Goal: Information Seeking & Learning: Check status

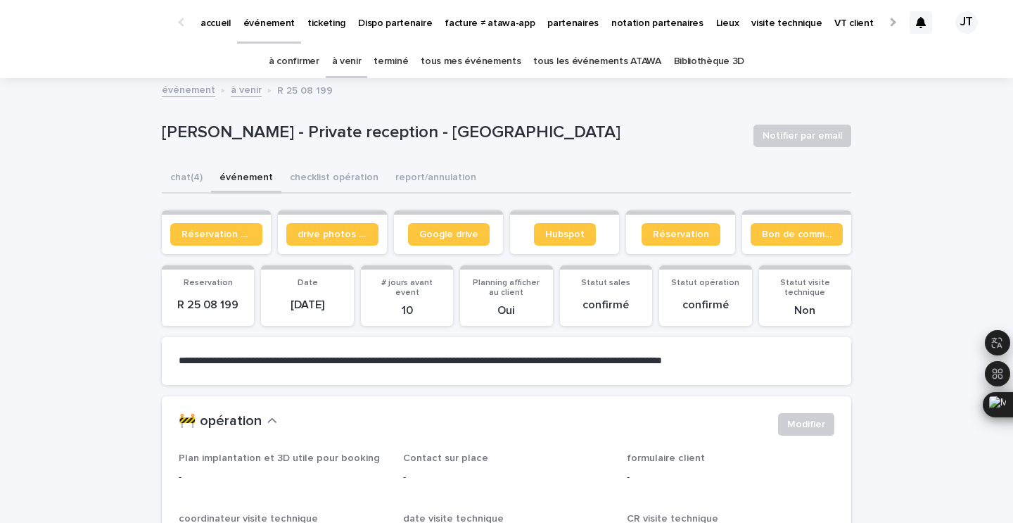
click at [362, 54] on link "à venir" at bounding box center [347, 61] width 30 height 33
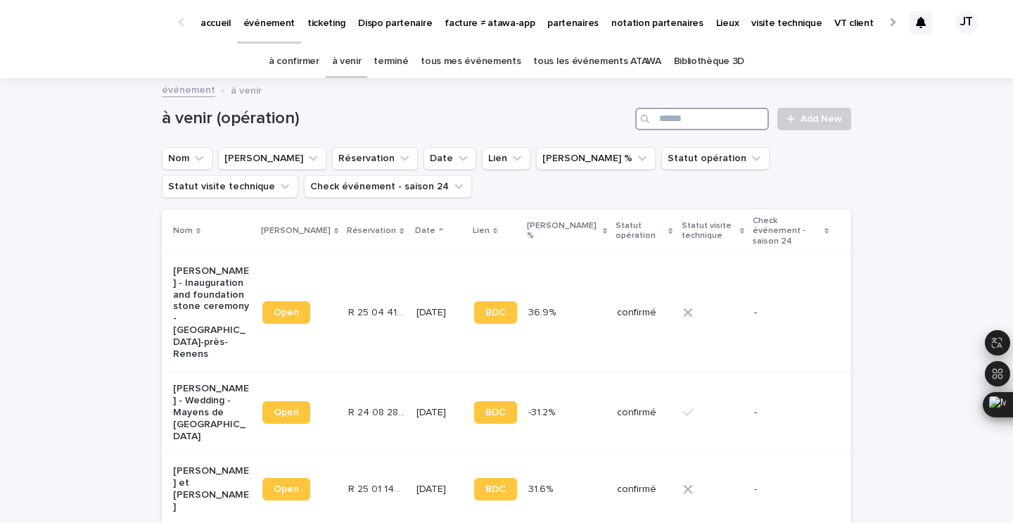
click at [699, 126] on input "Search" at bounding box center [702, 119] width 134 height 23
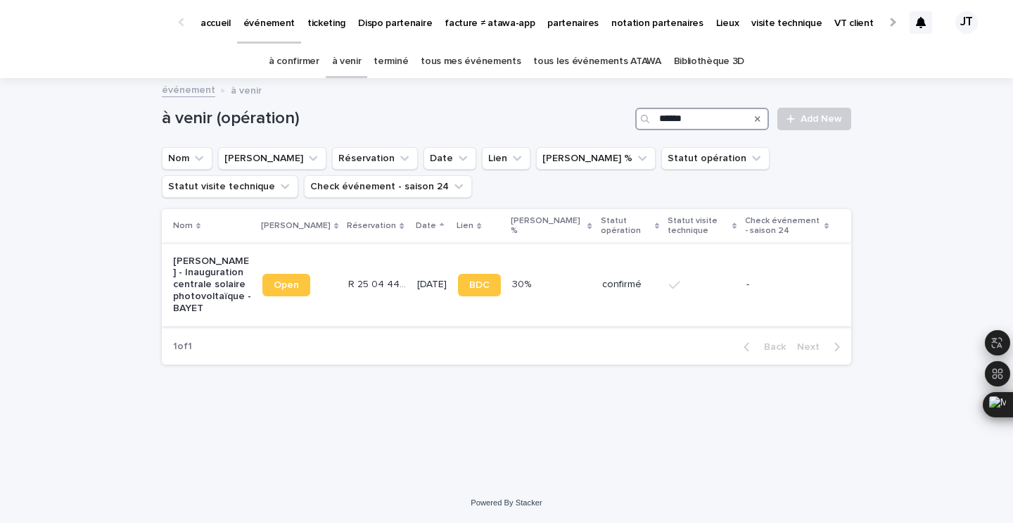
type input "******"
click at [374, 267] on td "R 25 04 4448 R 25 04 4448" at bounding box center [377, 284] width 69 height 82
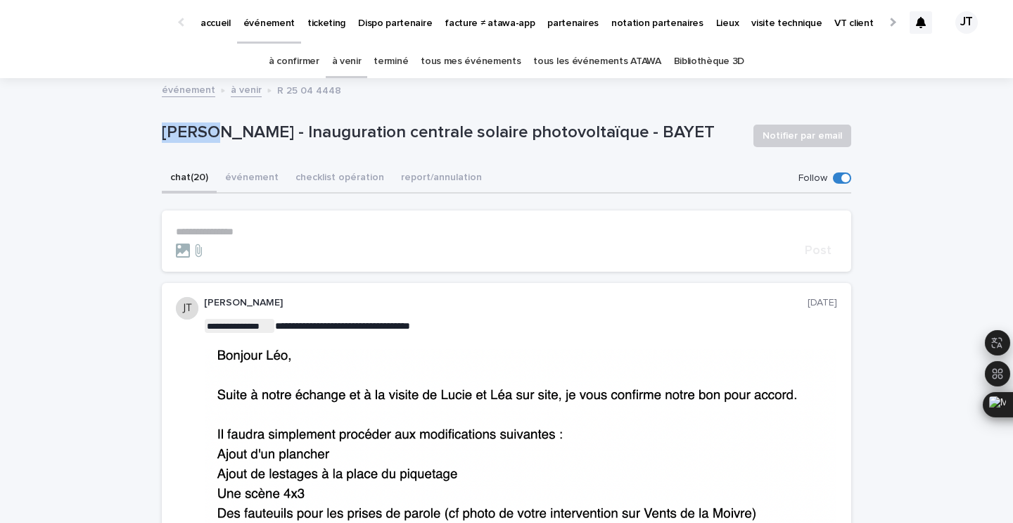
drag, startPoint x: 215, startPoint y: 136, endPoint x: 146, endPoint y: 132, distance: 68.4
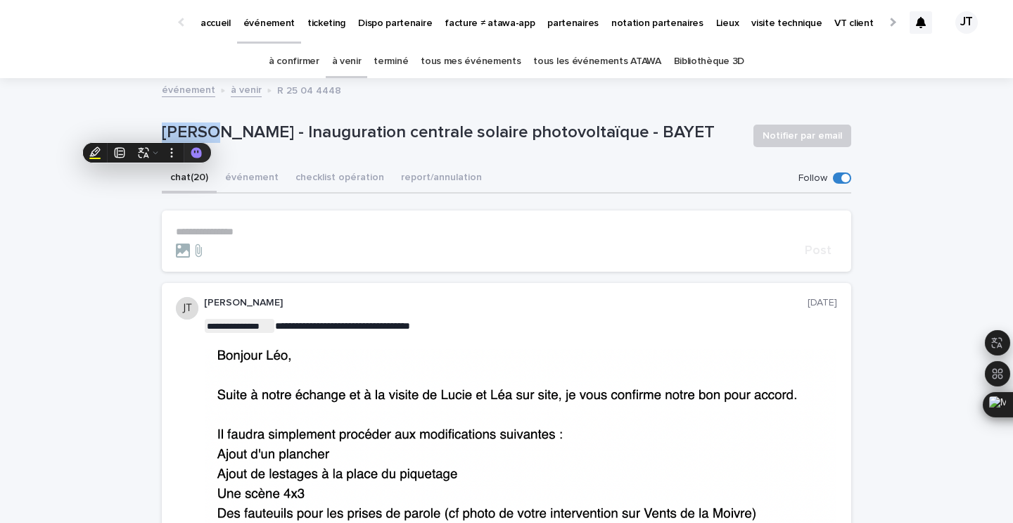
copy p "Aurore"
click at [254, 179] on button "événement" at bounding box center [252, 179] width 70 height 30
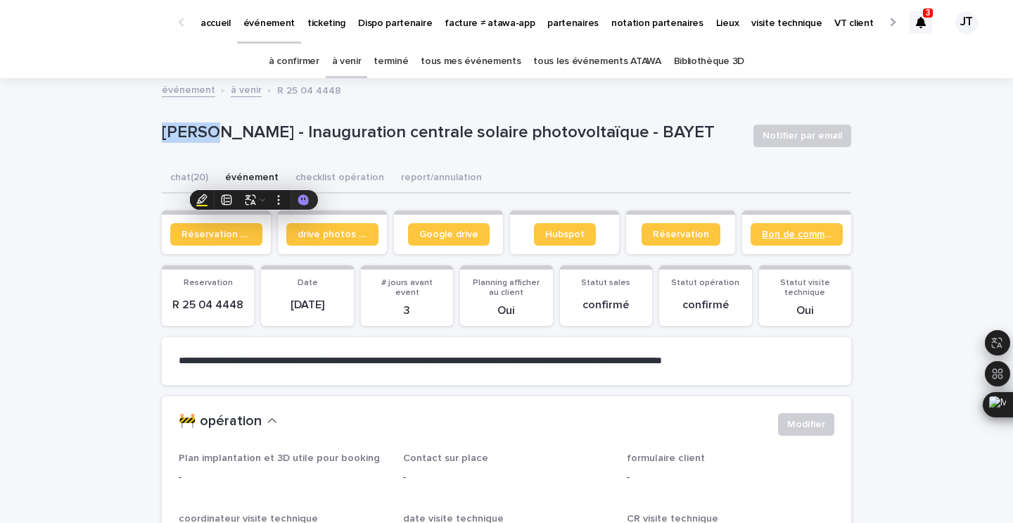
click at [793, 234] on span "Bon de commande" at bounding box center [797, 234] width 70 height 10
click at [797, 232] on span "Bon de commande" at bounding box center [797, 234] width 70 height 10
click at [444, 224] on link "Google drive" at bounding box center [449, 234] width 82 height 23
click at [317, 65] on link "à confirmer" at bounding box center [294, 61] width 51 height 33
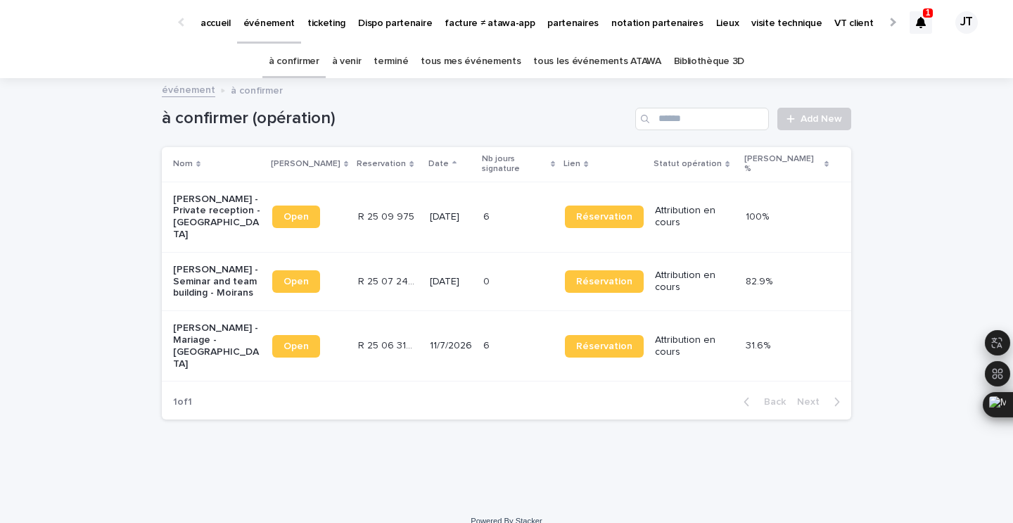
click at [553, 205] on div "6 6" at bounding box center [518, 216] width 71 height 23
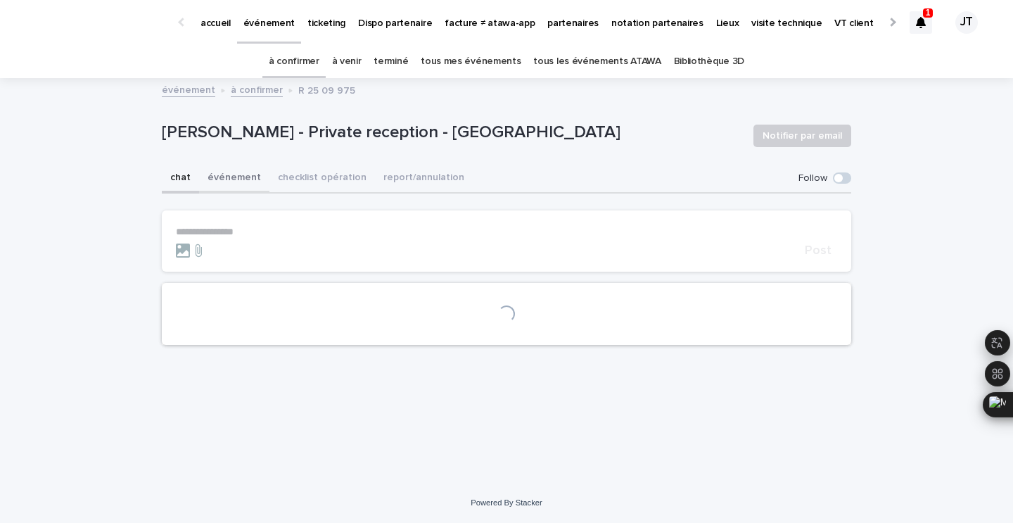
click at [238, 179] on button "événement" at bounding box center [234, 179] width 70 height 30
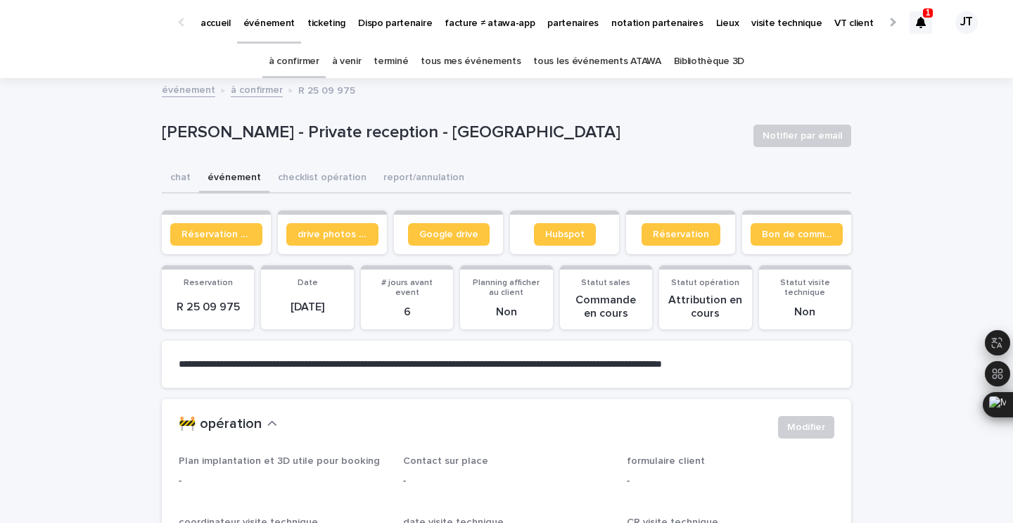
click at [247, 177] on button "événement" at bounding box center [234, 179] width 70 height 30
click at [798, 230] on span "Bon de commande" at bounding box center [797, 234] width 70 height 10
click at [186, 177] on button "chat (5)" at bounding box center [186, 179] width 49 height 30
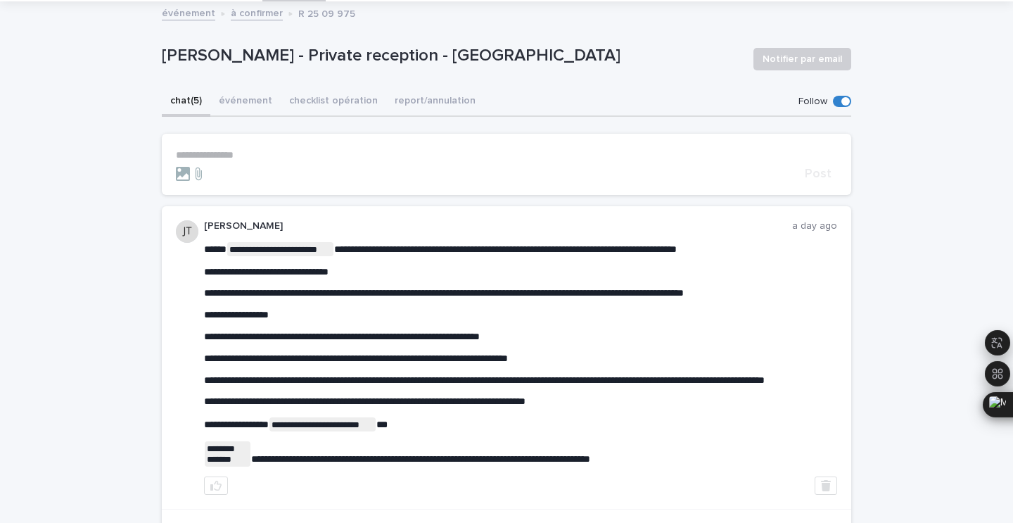
scroll to position [94, 0]
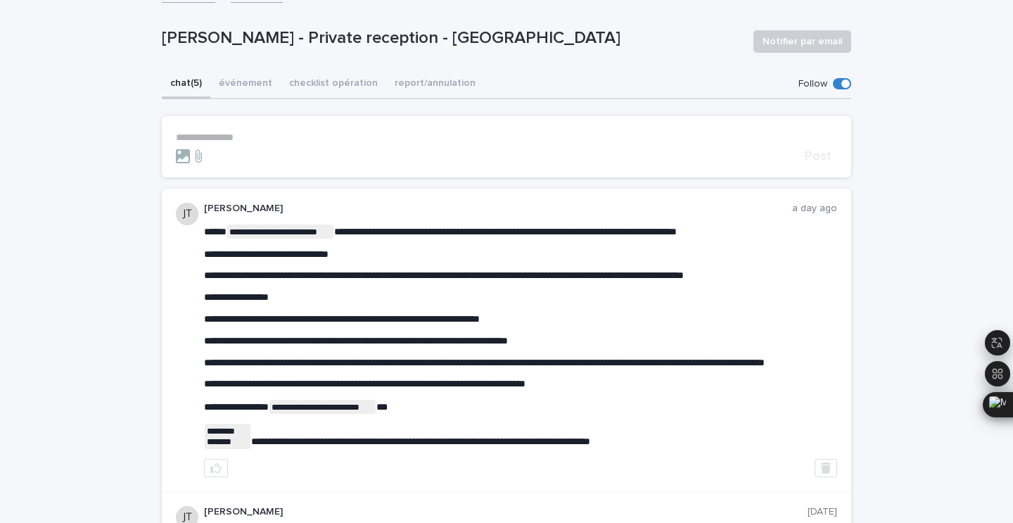
drag, startPoint x: 464, startPoint y: 229, endPoint x: 528, endPoint y: 230, distance: 63.3
click at [503, 234] on span "**********" at bounding box center [505, 232] width 343 height 10
drag, startPoint x: 464, startPoint y: 229, endPoint x: 637, endPoint y: 236, distance: 173.2
click at [637, 236] on p "**********" at bounding box center [520, 231] width 633 height 14
copy span "**********"
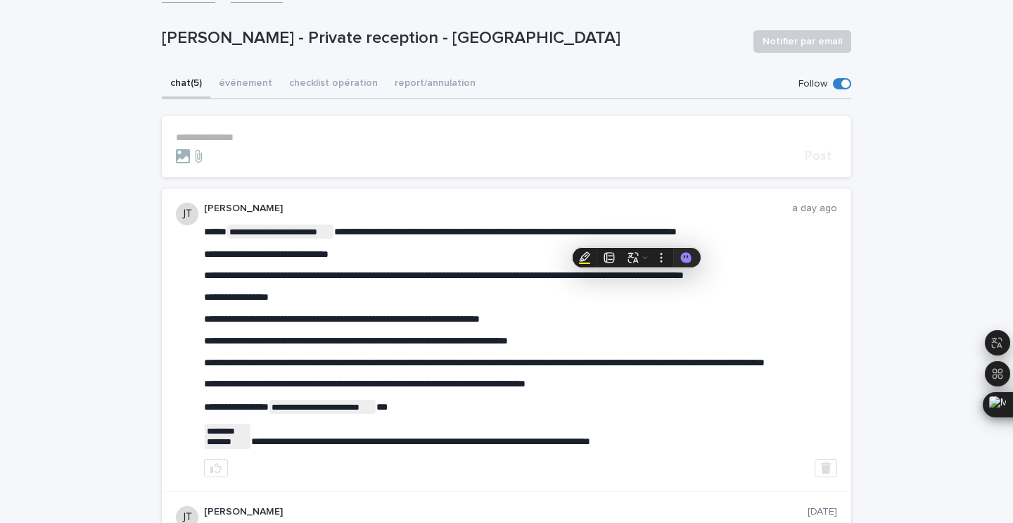
scroll to position [0, 0]
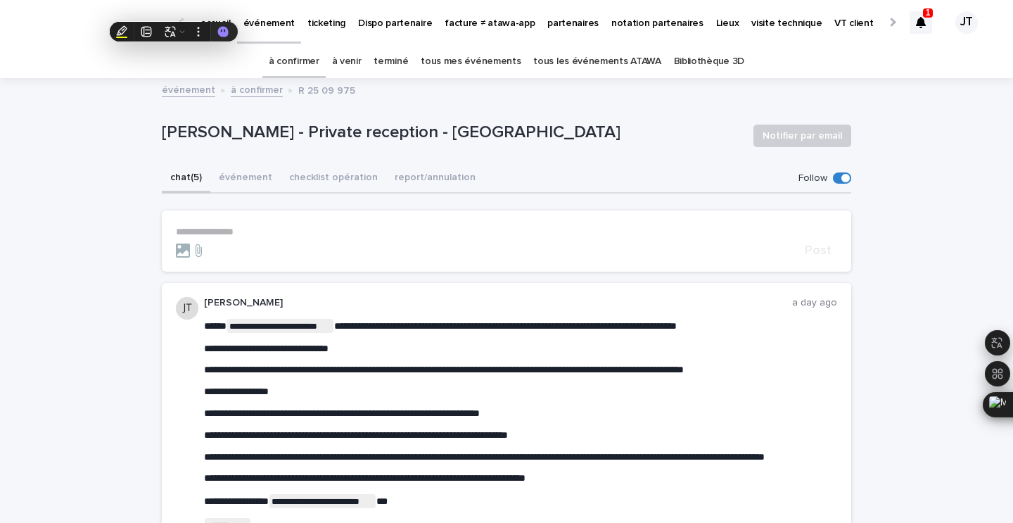
click at [932, 20] on div "1 JT" at bounding box center [947, 22] width 75 height 59
click at [923, 20] on icon at bounding box center [921, 22] width 10 height 11
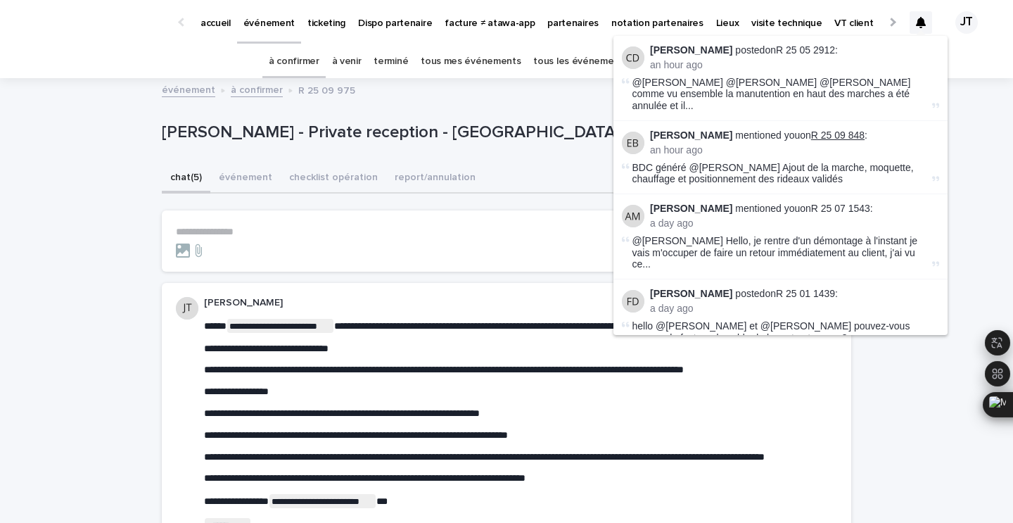
click at [827, 129] on link "R 25 09 848" at bounding box center [837, 134] width 53 height 11
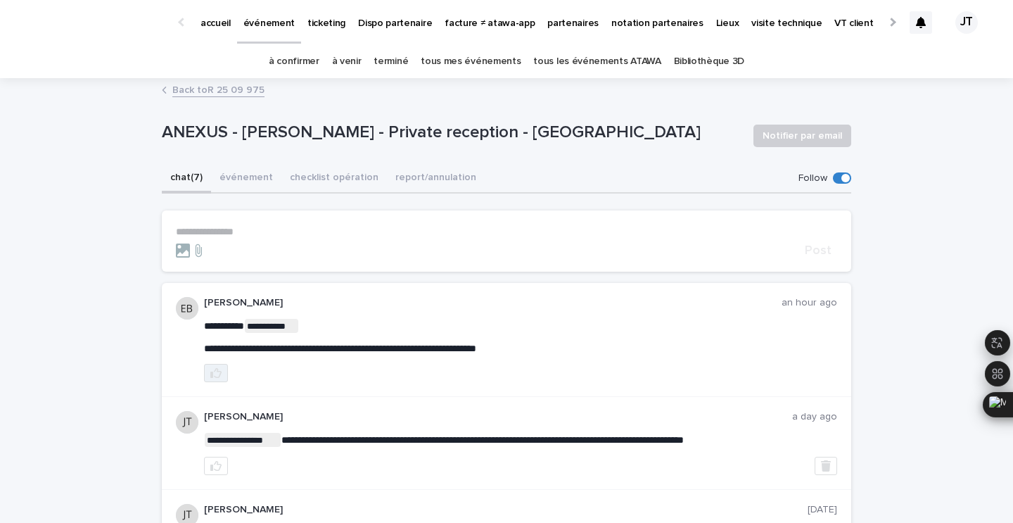
click at [212, 375] on icon "button" at bounding box center [215, 373] width 11 height 10
click at [357, 60] on link "à venir" at bounding box center [347, 61] width 30 height 33
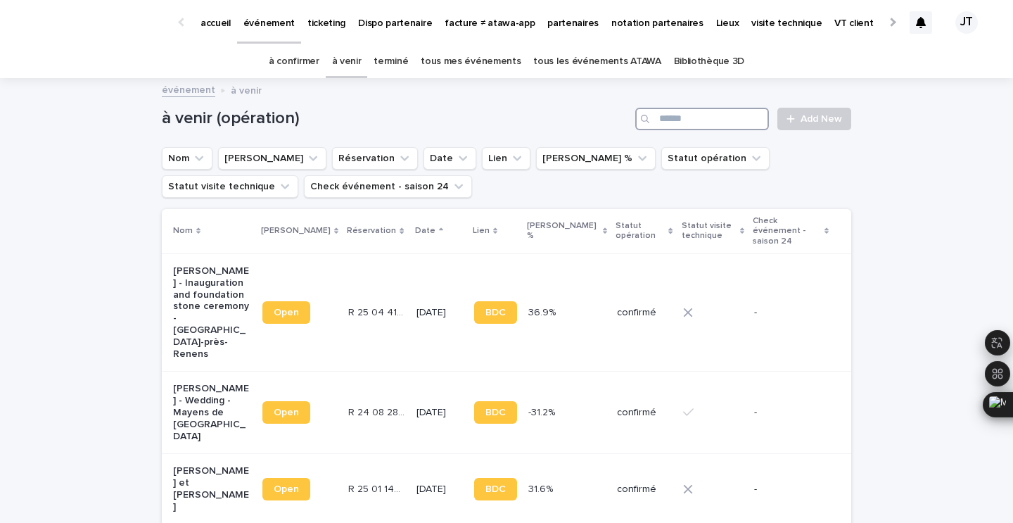
click at [709, 124] on input "Search" at bounding box center [702, 119] width 134 height 23
type input "****"
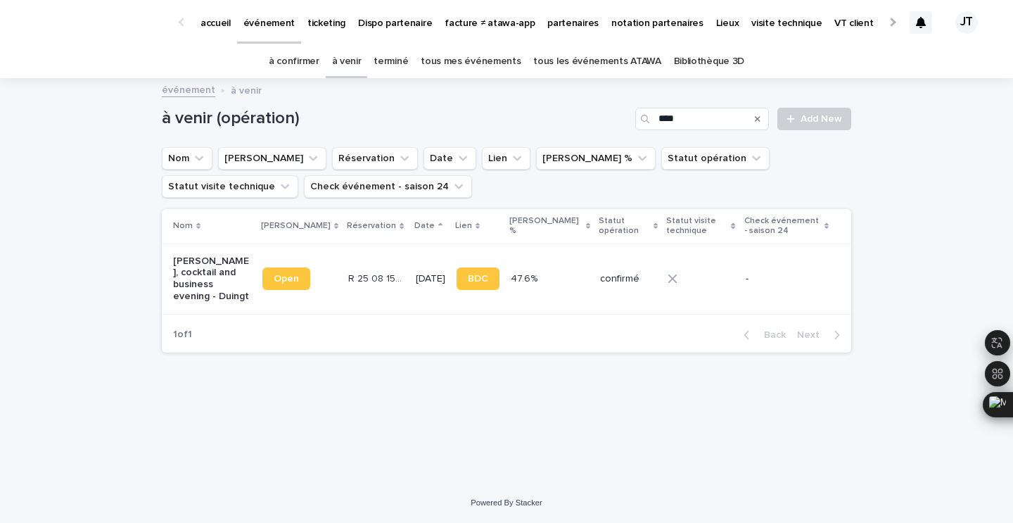
click at [383, 287] on td "R 25 08 1578 R 25 08 1578" at bounding box center [377, 278] width 68 height 70
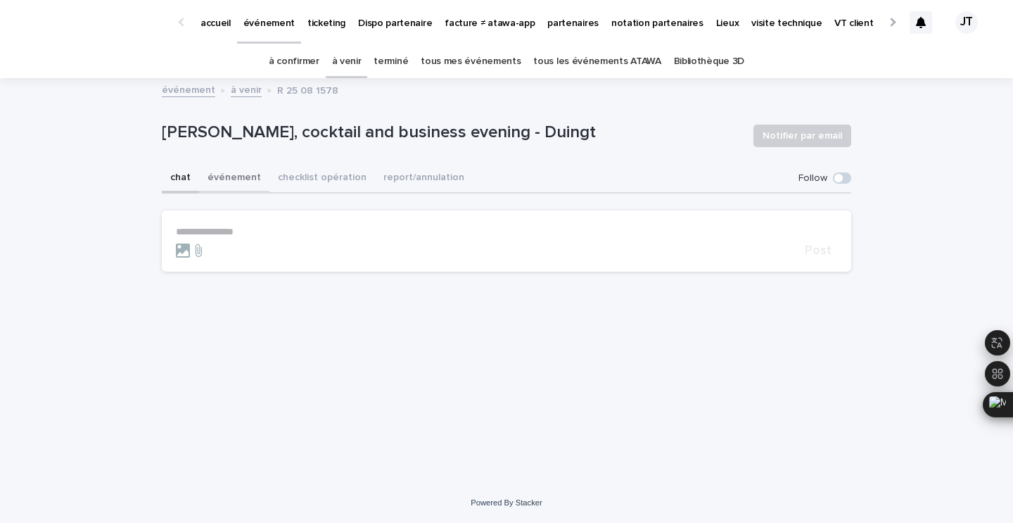
click at [235, 182] on button "événement" at bounding box center [234, 179] width 70 height 30
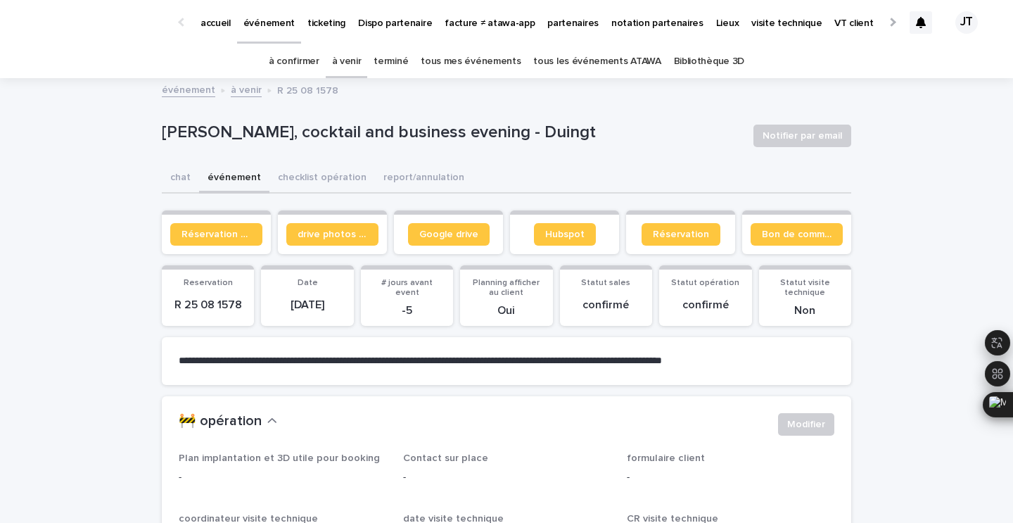
click at [215, 307] on p "R 25 08 1578" at bounding box center [207, 304] width 75 height 13
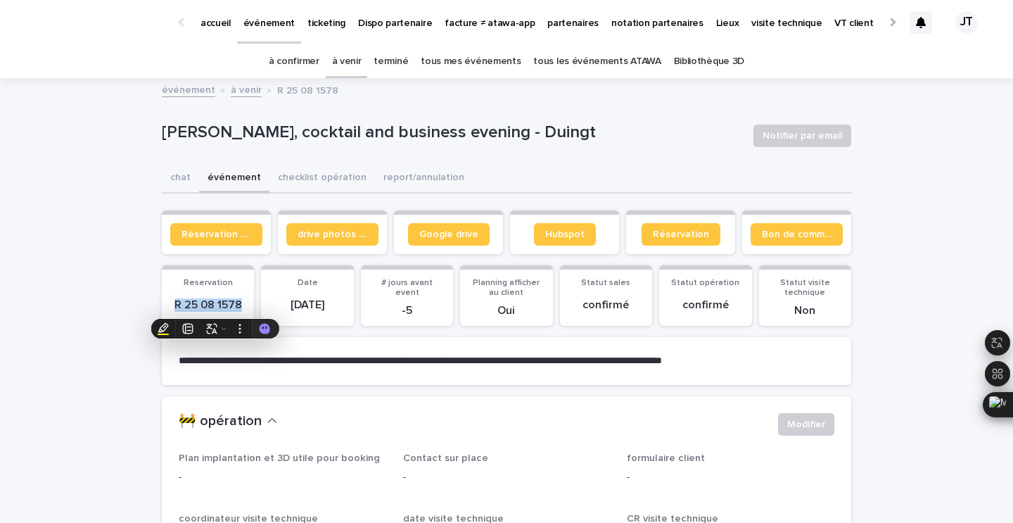
copy p "R 25 08 1578"
click at [789, 236] on span "Bon de commande" at bounding box center [797, 234] width 70 height 10
click at [357, 60] on link "à venir" at bounding box center [347, 61] width 30 height 33
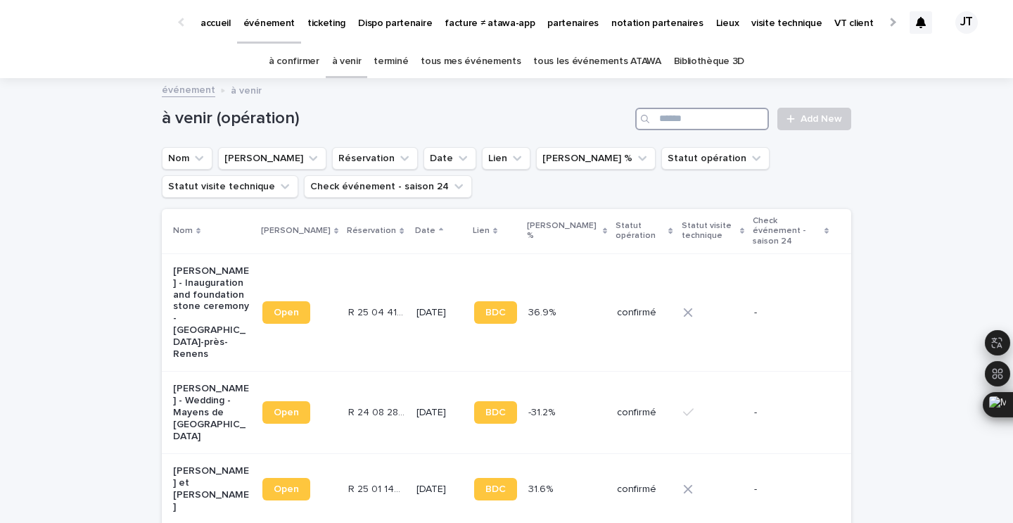
click at [734, 123] on input "Search" at bounding box center [702, 119] width 134 height 23
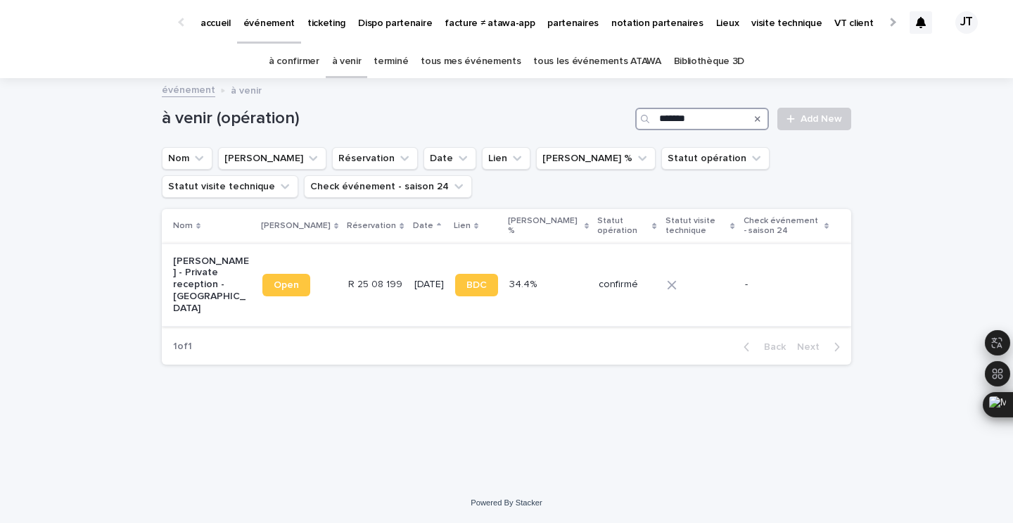
type input "*******"
click at [376, 289] on td "R 25 08 199 R 25 08 199" at bounding box center [375, 284] width 65 height 82
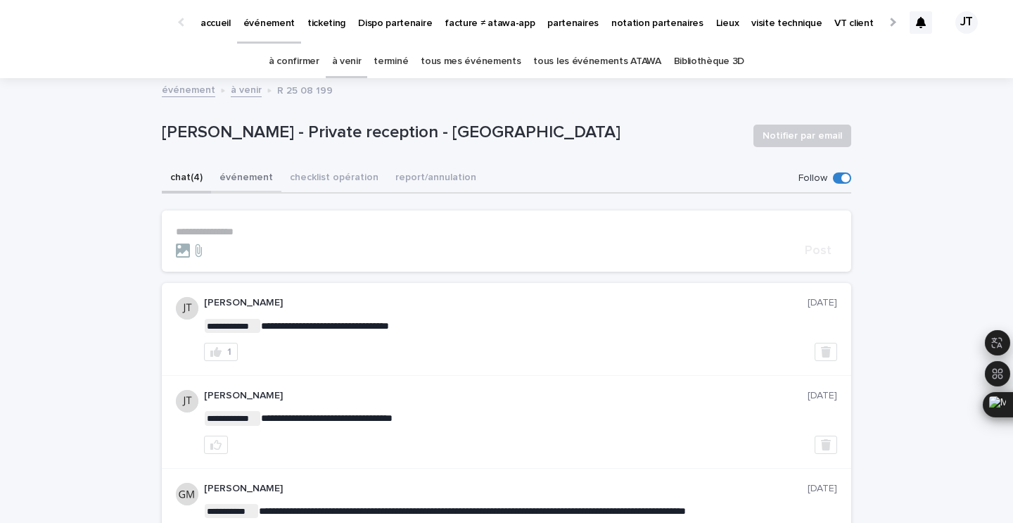
click at [223, 177] on button "événement" at bounding box center [246, 179] width 70 height 30
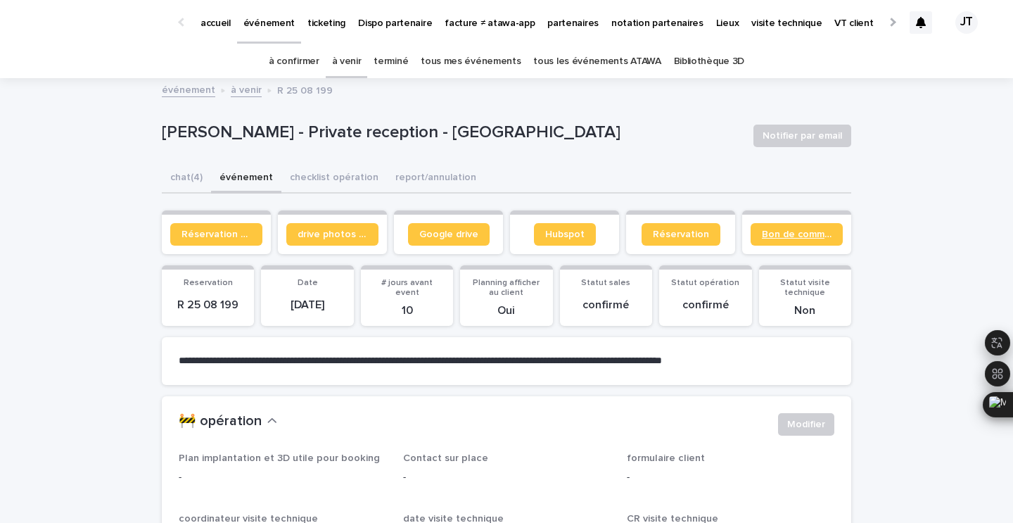
click at [787, 237] on span "Bon de commande" at bounding box center [797, 234] width 70 height 10
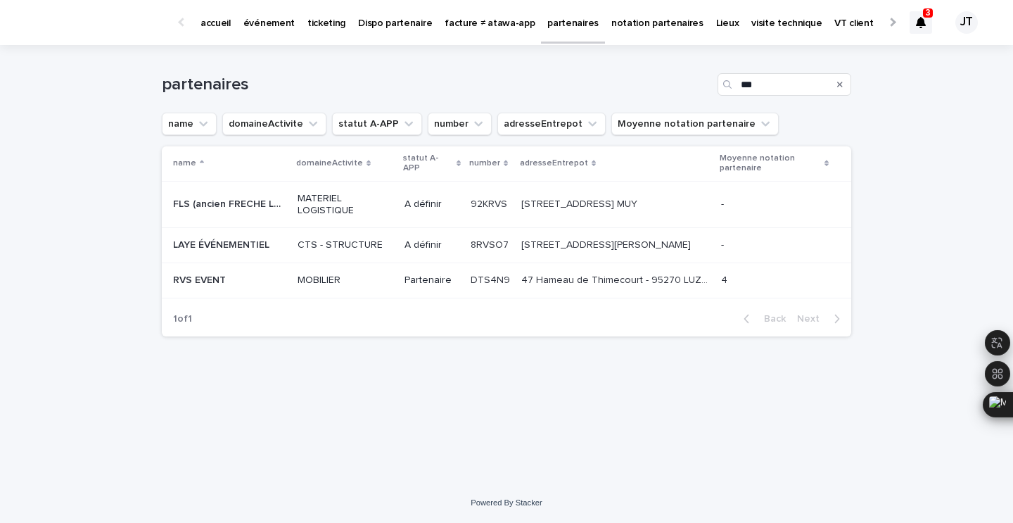
click at [922, 11] on div at bounding box center [921, 22] width 23 height 23
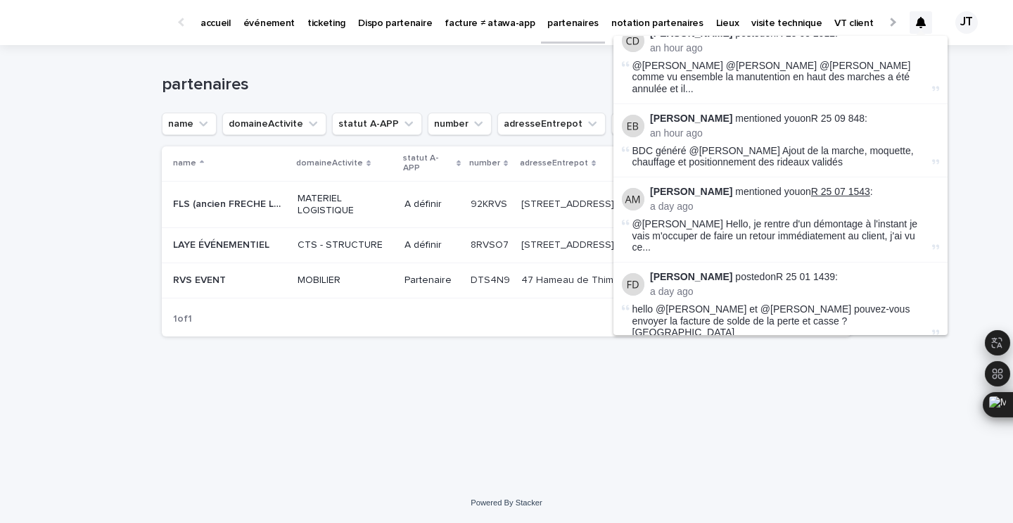
scroll to position [4, 0]
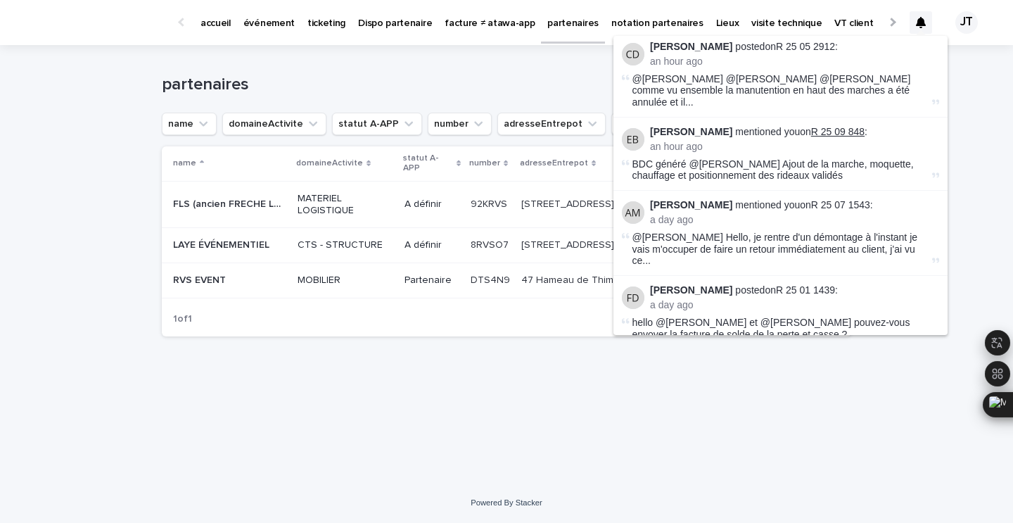
click at [847, 126] on link "R 25 09 848" at bounding box center [837, 131] width 53 height 11
